Goal: Check status: Check status

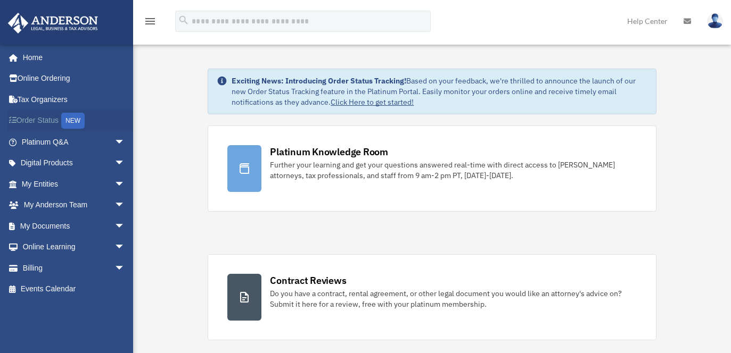
click at [45, 119] on link "Order Status NEW" at bounding box center [74, 121] width 134 height 22
click at [57, 182] on link "My Entities arrow_drop_down" at bounding box center [74, 184] width 134 height 21
click at [114, 183] on span "arrow_drop_down" at bounding box center [124, 185] width 21 height 22
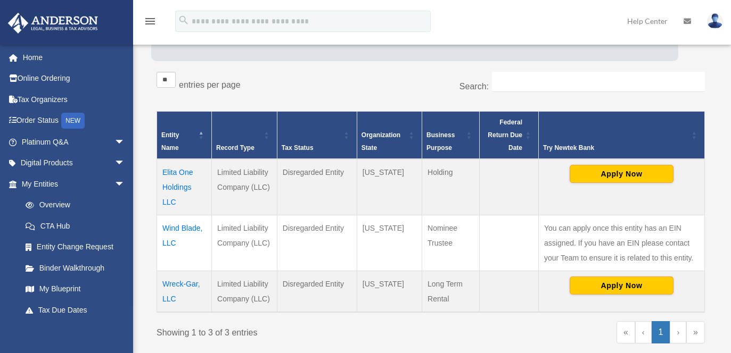
scroll to position [160, 0]
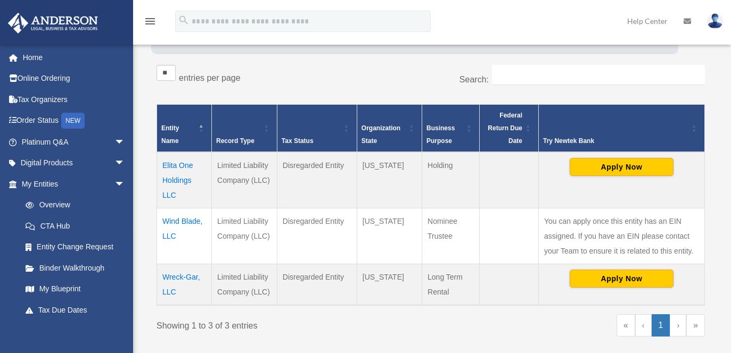
click at [189, 277] on td "Wreck-Gar, LLC" at bounding box center [184, 285] width 55 height 42
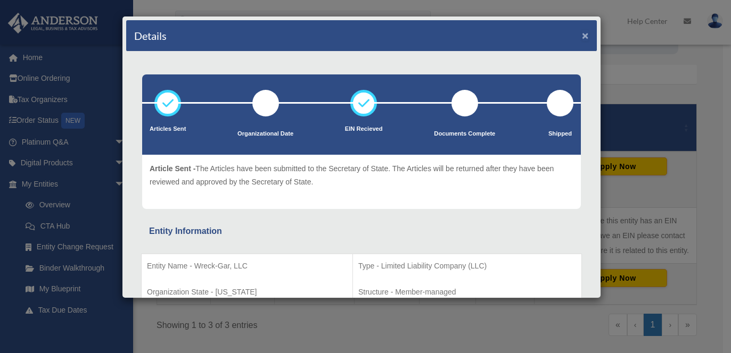
click at [582, 38] on button "×" at bounding box center [585, 35] width 7 height 11
